Goal: Find specific page/section: Find specific page/section

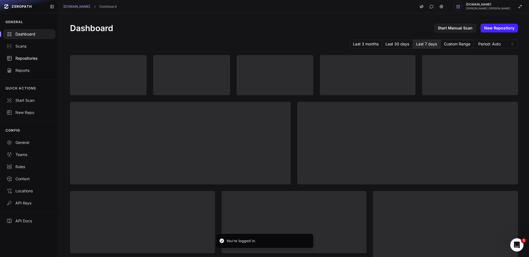
click at [25, 57] on div "Repositories" at bounding box center [29, 59] width 45 height 6
